Goal: Browse casually

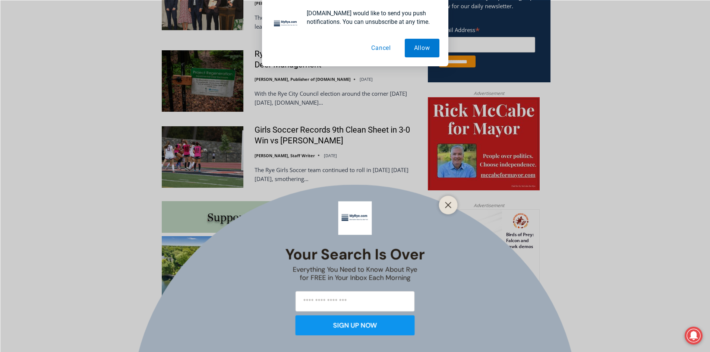
scroll to position [485, 0]
click at [378, 45] on button "Cancel" at bounding box center [381, 48] width 38 height 19
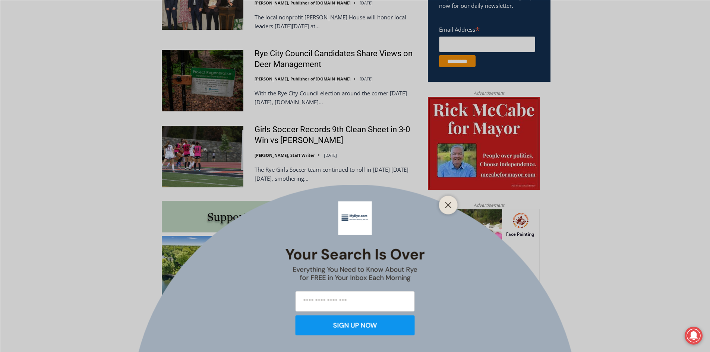
click at [441, 210] on div at bounding box center [448, 205] width 19 height 19
click at [446, 208] on line "Close" at bounding box center [448, 204] width 5 height 5
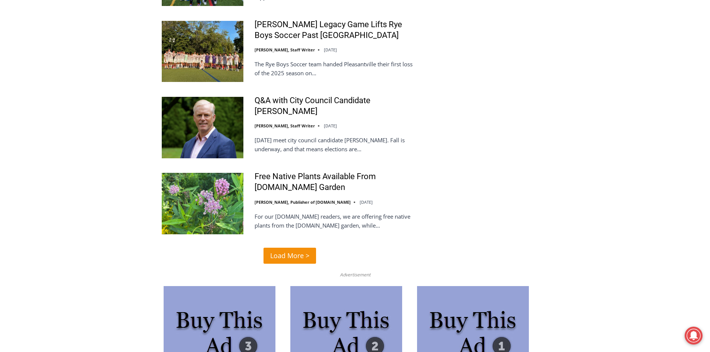
scroll to position [1752, 0]
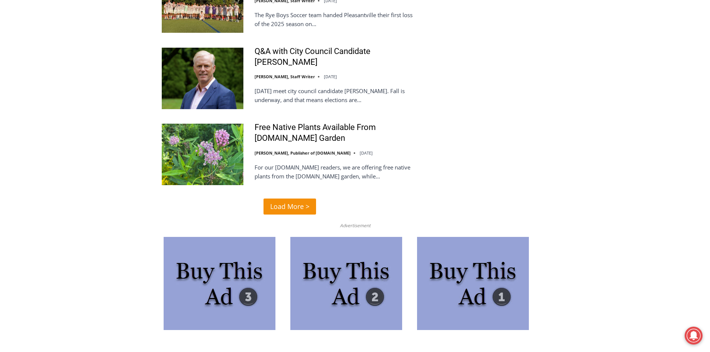
click at [280, 208] on span "Load More >" at bounding box center [289, 206] width 39 height 11
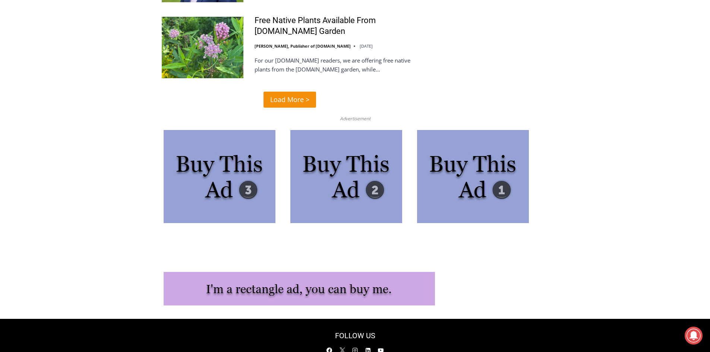
scroll to position [1864, 0]
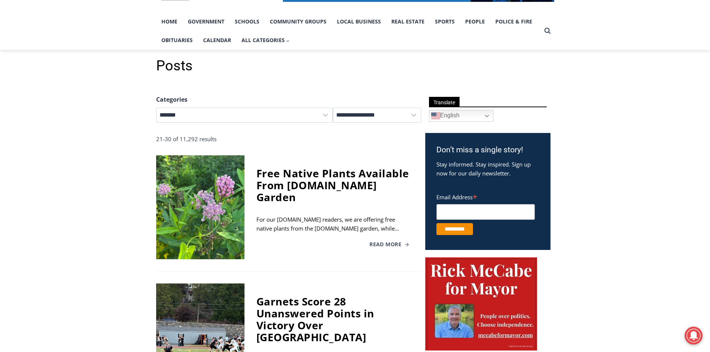
scroll to position [336, 0]
